Goal: Navigation & Orientation: Find specific page/section

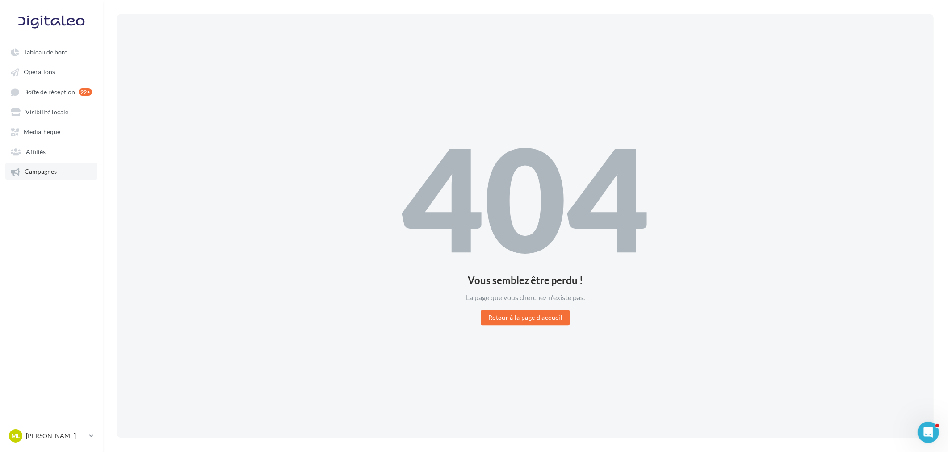
click at [47, 165] on link "Campagnes" at bounding box center [51, 171] width 92 height 16
click at [510, 320] on button "Retour à la page d'accueil" at bounding box center [525, 317] width 88 height 15
drag, startPoint x: 0, startPoint y: 0, endPoint x: 510, endPoint y: 320, distance: 602.4
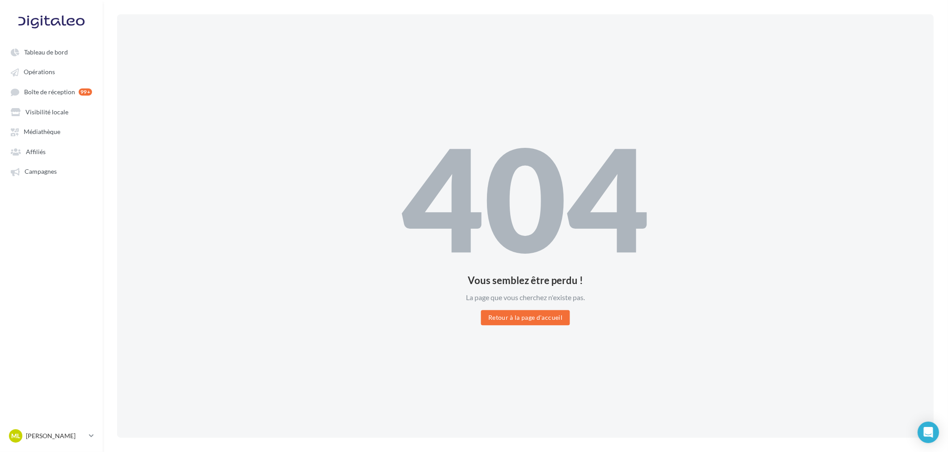
click at [510, 320] on button "Retour à la page d'accueil" at bounding box center [525, 317] width 88 height 15
click at [73, 429] on div "[PERSON_NAME] [PERSON_NAME] gest-leraymartin" at bounding box center [47, 435] width 76 height 13
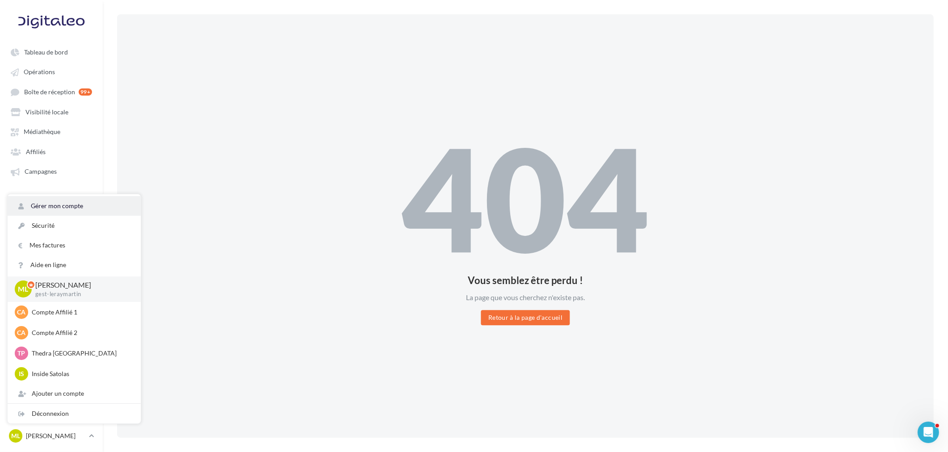
click at [61, 206] on link "Gérer mon compte" at bounding box center [74, 206] width 133 height 20
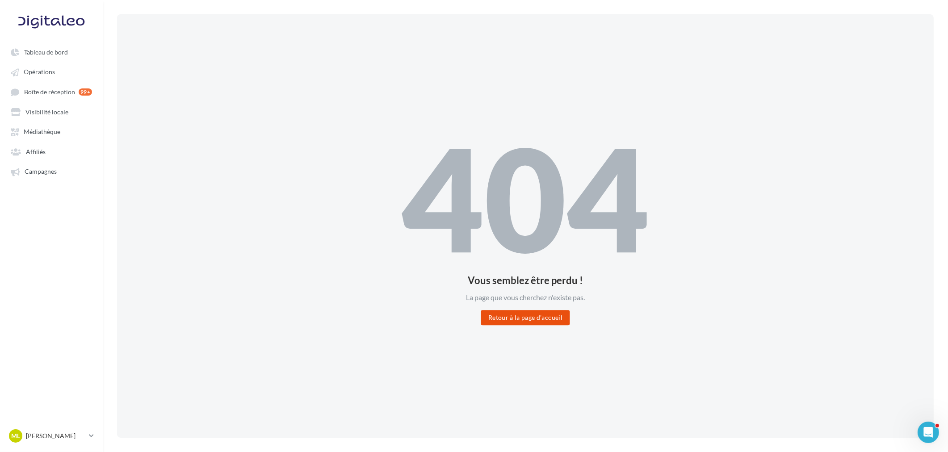
click at [520, 314] on button "Retour à la page d'accueil" at bounding box center [525, 317] width 88 height 15
click at [54, 55] on link "Tableau de bord" at bounding box center [51, 52] width 92 height 16
click at [47, 77] on link "Opérations" at bounding box center [51, 71] width 92 height 16
click at [47, 49] on span "Tableau de bord" at bounding box center [46, 52] width 44 height 8
click at [38, 79] on link "Opérations" at bounding box center [51, 71] width 92 height 16
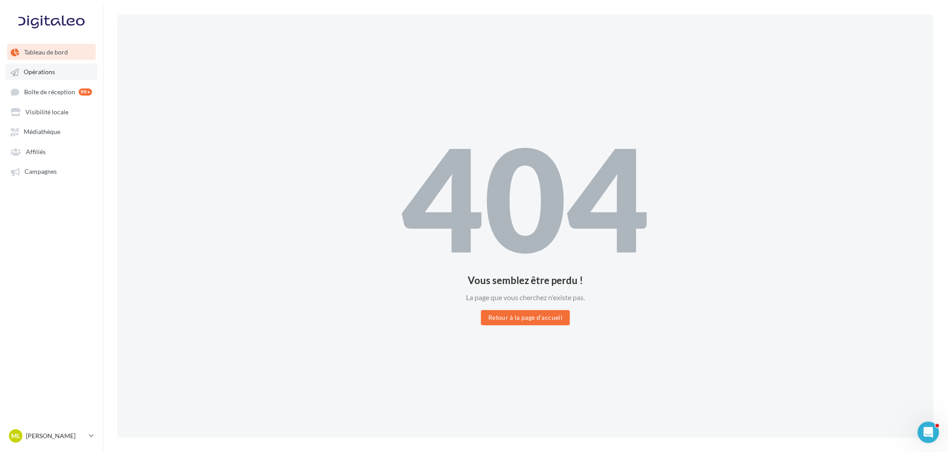
drag, startPoint x: 38, startPoint y: 79, endPoint x: 36, endPoint y: 87, distance: 8.8
click at [38, 79] on link "Opérations" at bounding box center [51, 71] width 92 height 16
click at [34, 95] on link "Boîte de réception 99+" at bounding box center [51, 92] width 92 height 17
click at [32, 113] on span "Visibilité locale" at bounding box center [46, 112] width 43 height 8
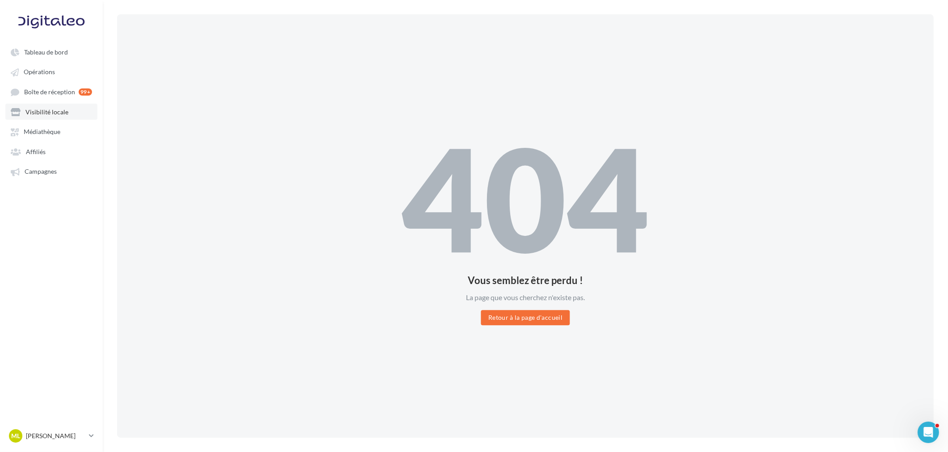
click at [32, 113] on span "Visibilité locale" at bounding box center [46, 112] width 43 height 8
click at [30, 130] on span "Médiathèque" at bounding box center [42, 132] width 37 height 8
click at [23, 159] on ul "Tableau de bord Opérations Boîte de réception 99+ Visibilité locale Affiliés" at bounding box center [51, 111] width 102 height 143
click at [28, 168] on span "Campagnes" at bounding box center [41, 172] width 32 height 8
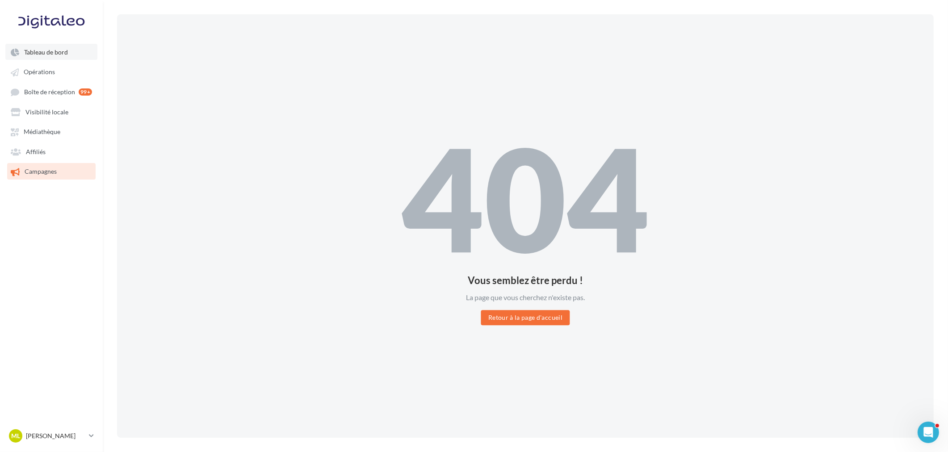
click at [44, 57] on link "Tableau de bord" at bounding box center [51, 52] width 92 height 16
click at [528, 316] on button "Retour à la page d'accueil" at bounding box center [525, 317] width 88 height 15
